Goal: Information Seeking & Learning: Learn about a topic

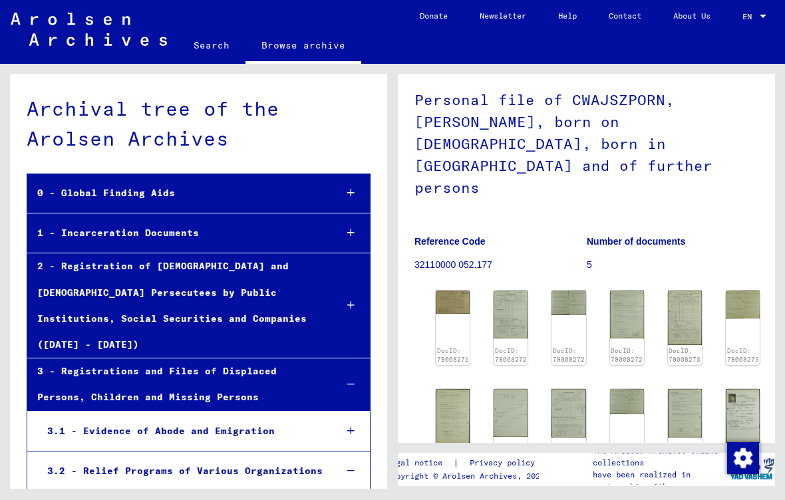
scroll to position [101, 0]
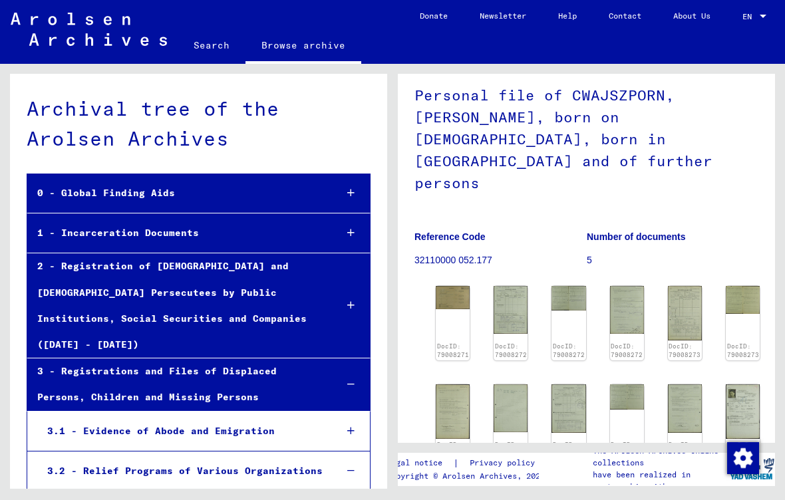
click at [452, 286] on img at bounding box center [453, 298] width 34 height 24
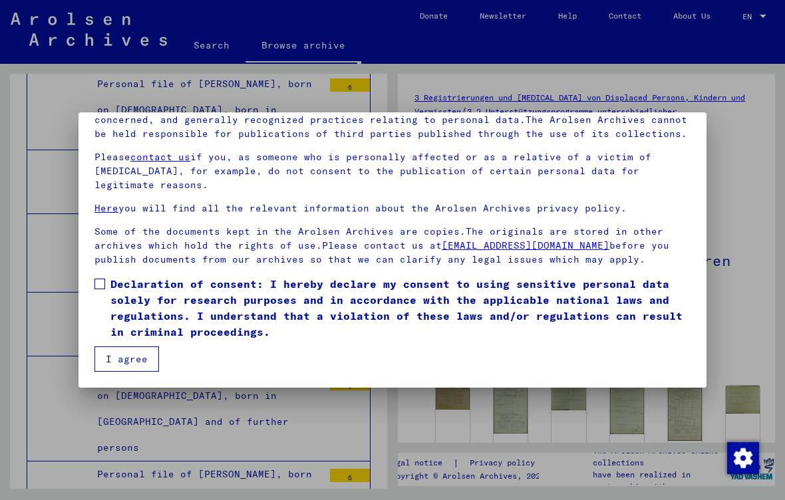
scroll to position [116, 0]
click at [104, 290] on label "Declaration of consent: I hereby declare my consent to using sensitive personal…" at bounding box center [392, 308] width 596 height 64
click at [132, 358] on button "I agree" at bounding box center [126, 358] width 65 height 25
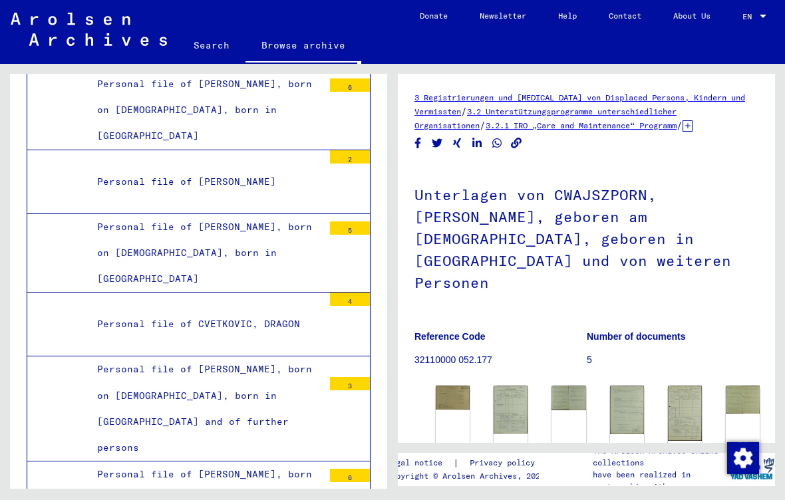
click at [463, 386] on img at bounding box center [453, 398] width 34 height 24
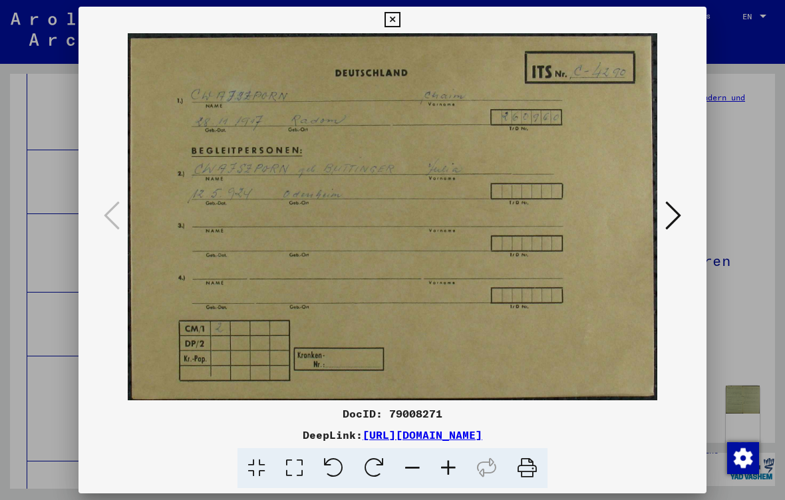
click at [676, 216] on icon at bounding box center [673, 216] width 16 height 32
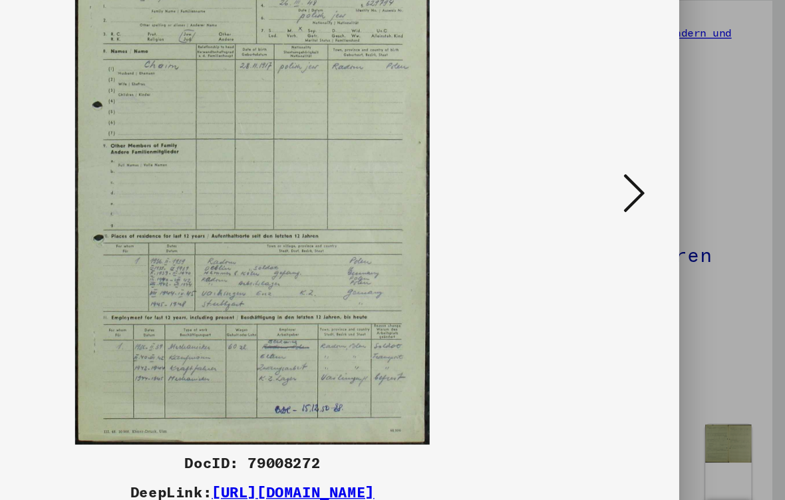
click at [665, 200] on icon at bounding box center [673, 216] width 16 height 32
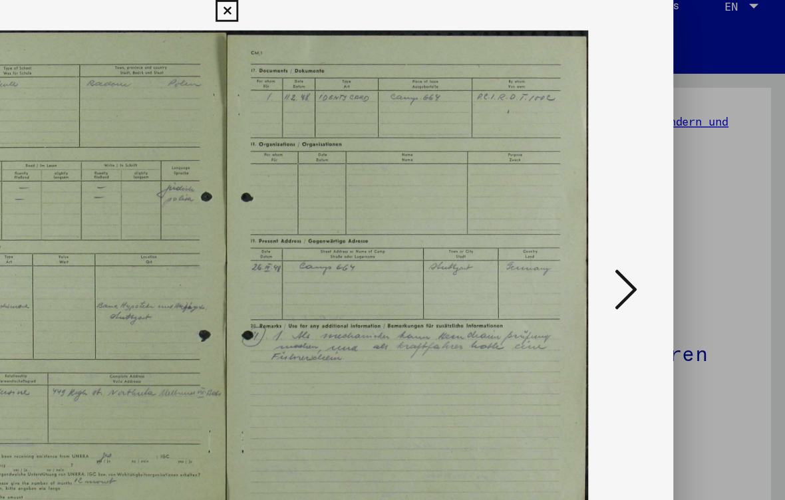
click at [665, 205] on icon at bounding box center [673, 216] width 16 height 32
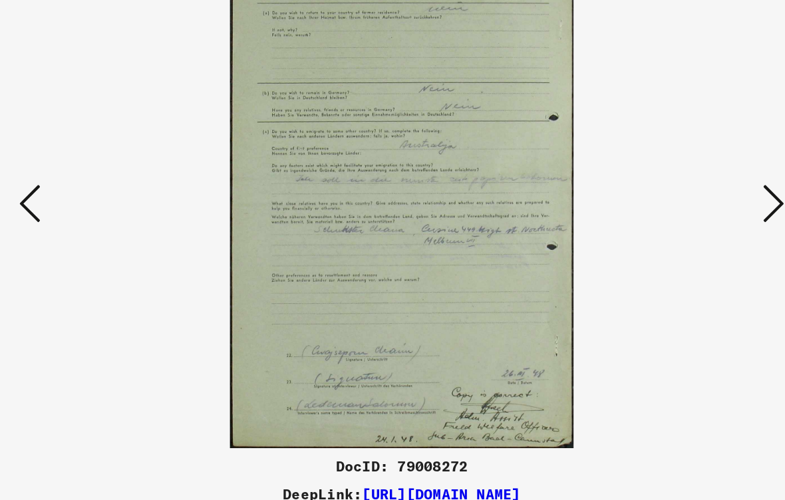
click at [665, 200] on icon at bounding box center [673, 216] width 16 height 32
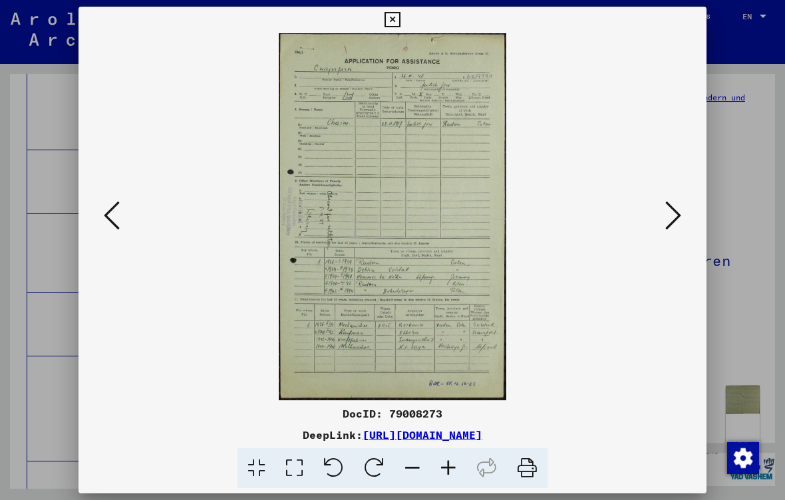
click at [676, 214] on icon at bounding box center [673, 216] width 16 height 32
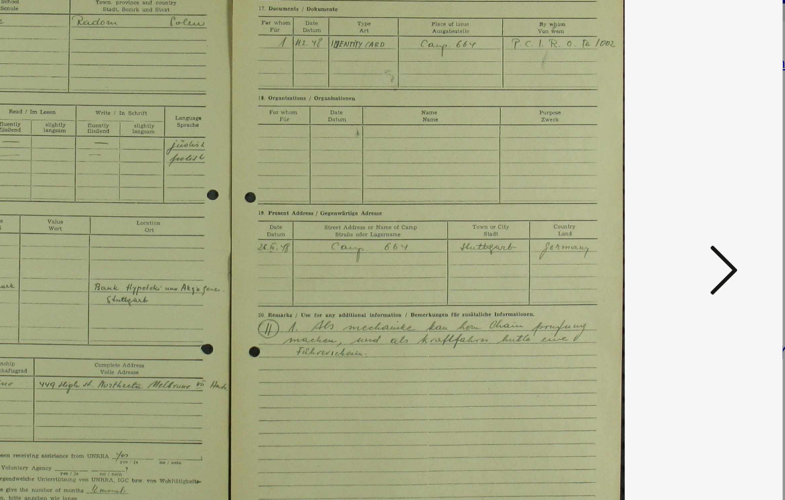
click at [665, 200] on icon at bounding box center [673, 216] width 16 height 32
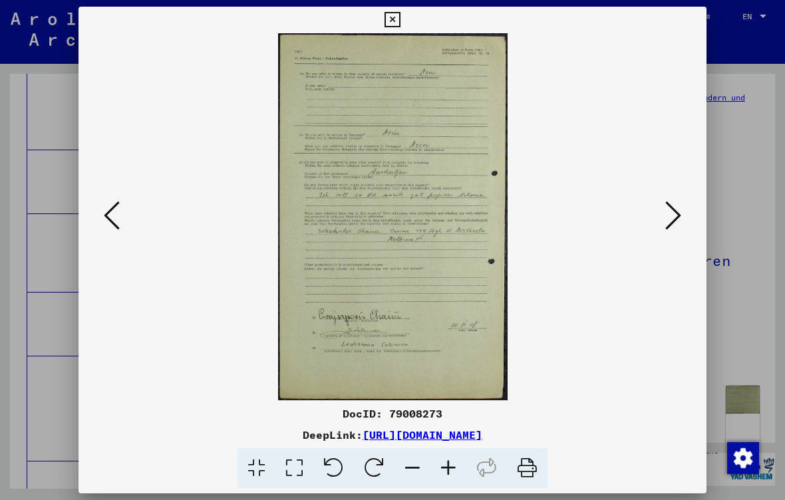
click at [676, 216] on icon at bounding box center [673, 216] width 16 height 32
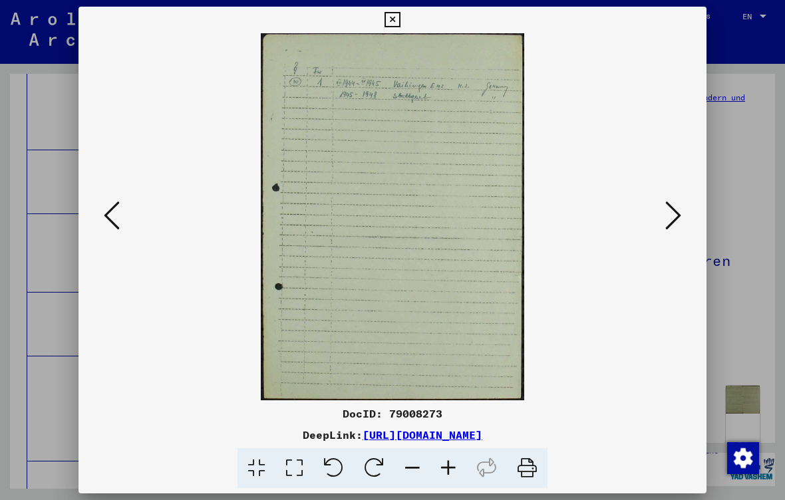
click at [676, 216] on icon at bounding box center [673, 216] width 16 height 32
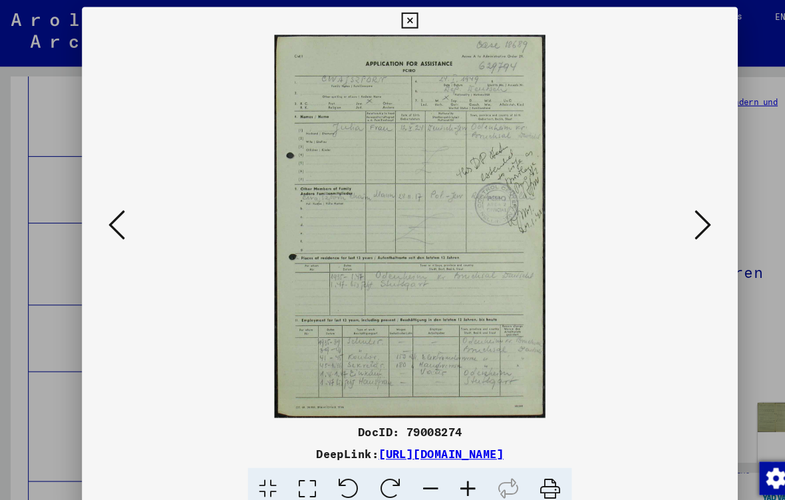
click at [679, 214] on icon at bounding box center [673, 216] width 16 height 32
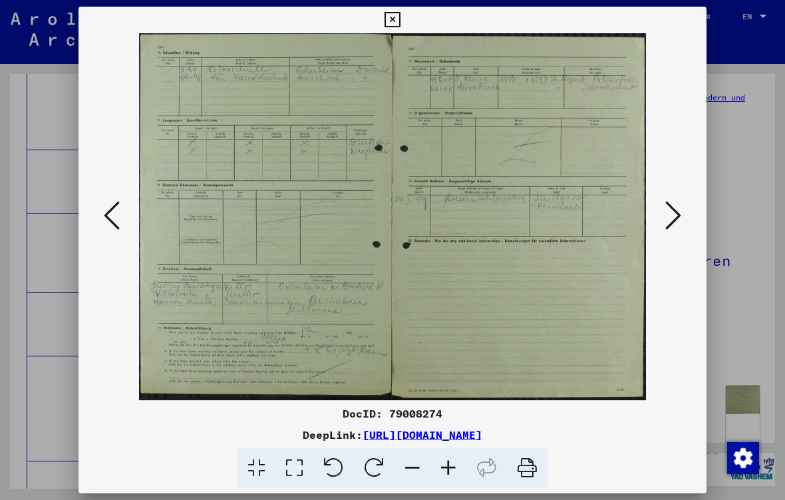
click at [675, 218] on icon at bounding box center [673, 216] width 16 height 32
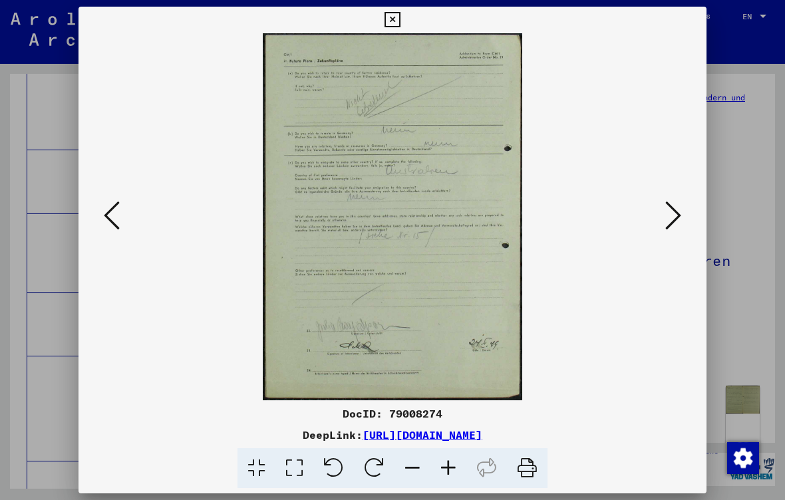
click at [678, 221] on icon at bounding box center [673, 216] width 16 height 32
